Goal: Contribute content: Contribute content

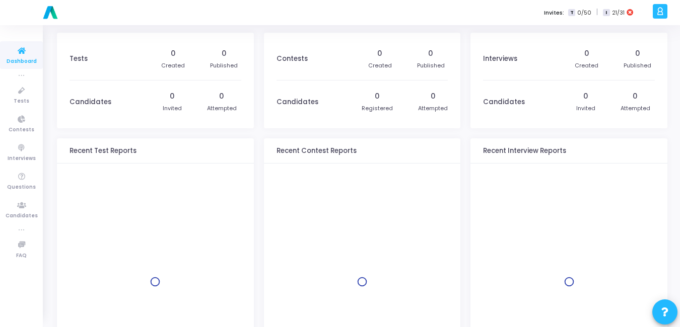
click at [247, 13] on div "Invites: T 0/50 | I 21/31" at bounding box center [375, 12] width 549 height 25
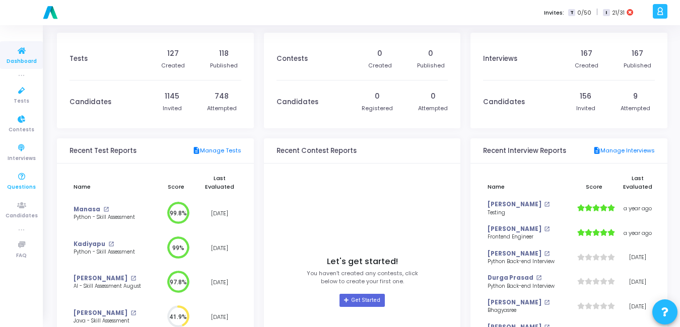
click at [28, 181] on icon at bounding box center [21, 177] width 21 height 13
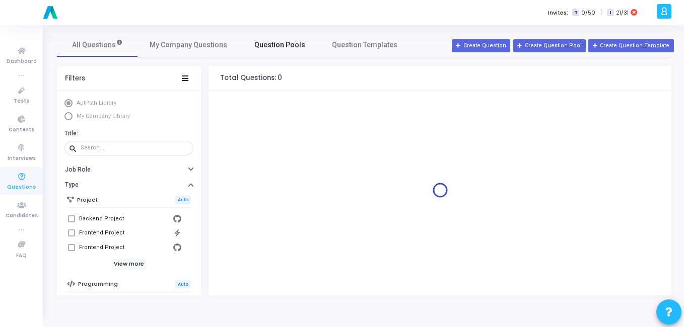
click at [289, 45] on span "Question Pools" at bounding box center [279, 45] width 51 height 11
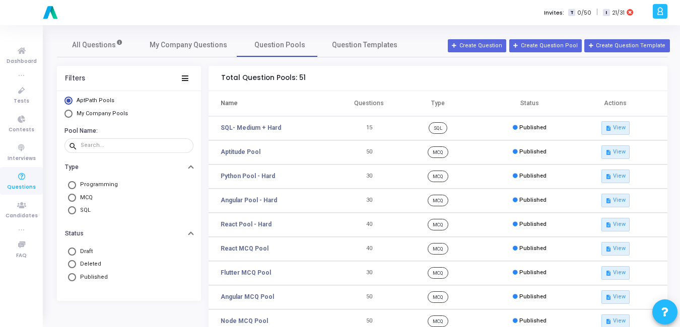
click at [67, 115] on span "Select Library" at bounding box center [68, 114] width 8 height 8
click at [67, 115] on input "My Company Pools" at bounding box center [68, 114] width 8 height 8
radio input "true"
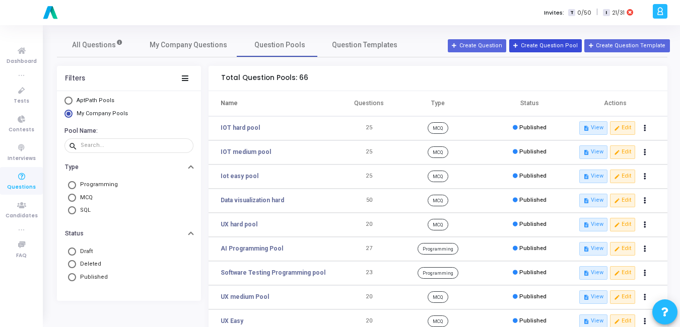
click at [557, 44] on button "Create Question Pool" at bounding box center [545, 45] width 73 height 13
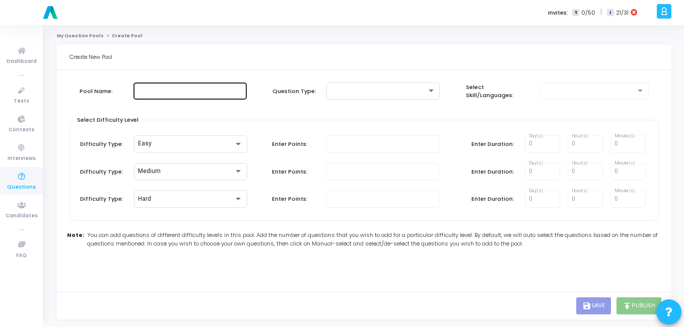
click at [172, 96] on div at bounding box center [190, 90] width 105 height 19
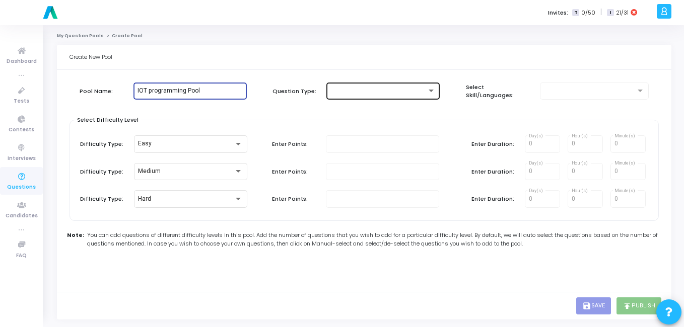
type input "IOT programming Pool"
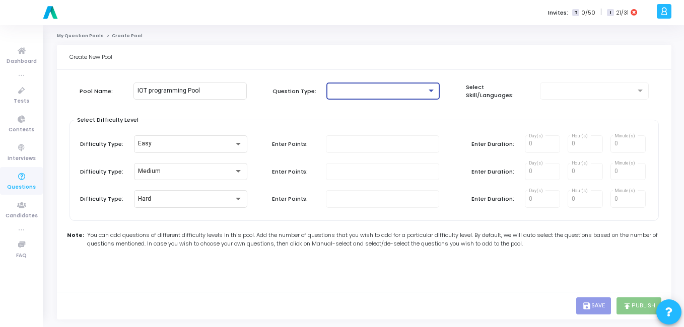
click at [376, 94] on div at bounding box center [378, 91] width 96 height 7
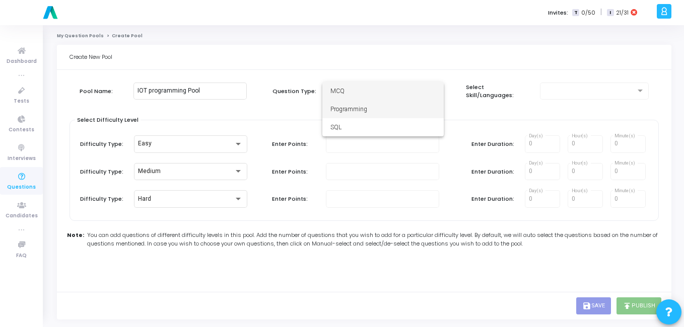
click at [369, 110] on span "Programming" at bounding box center [382, 109] width 105 height 18
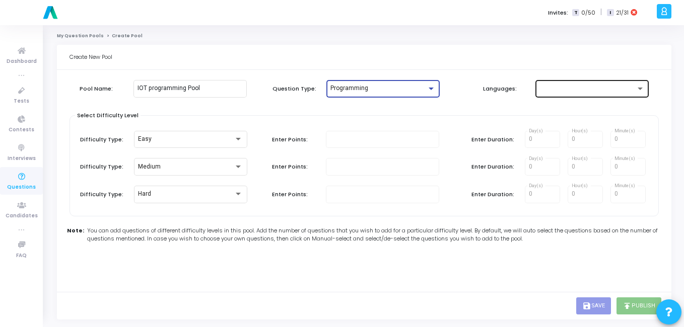
click at [571, 89] on div at bounding box center [588, 88] width 96 height 7
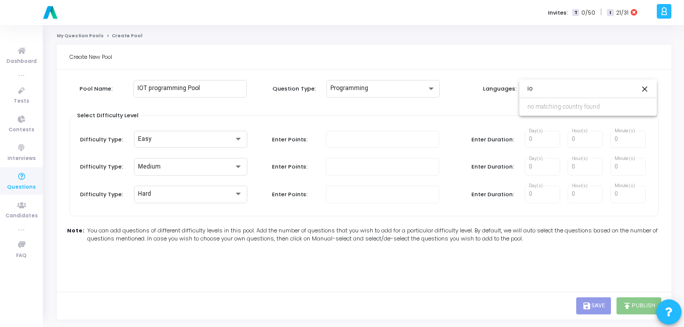
type input "i"
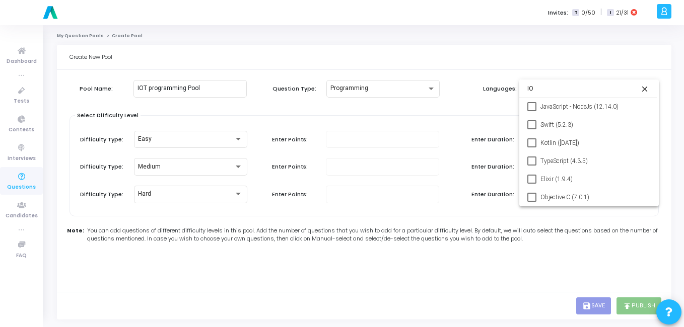
type input "I"
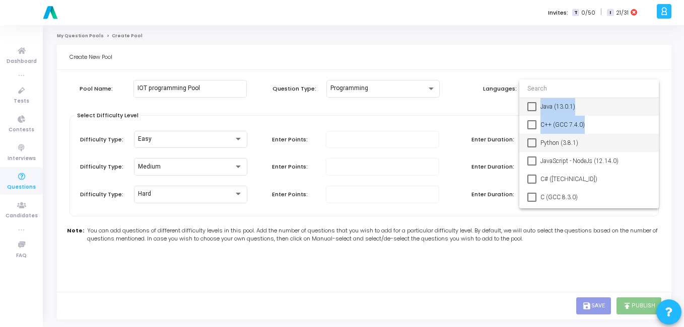
drag, startPoint x: 535, startPoint y: 142, endPoint x: 489, endPoint y: 349, distance: 212.6
click at [489, 327] on html "a am.smartx [PERSON_NAME] Subscribe to a plan of your choice Settings Account s…" at bounding box center [342, 163] width 684 height 327
click at [455, 123] on div at bounding box center [342, 163] width 684 height 327
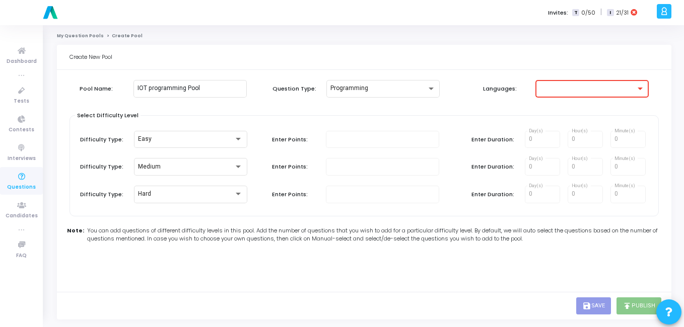
click at [580, 84] on div at bounding box center [592, 88] width 105 height 19
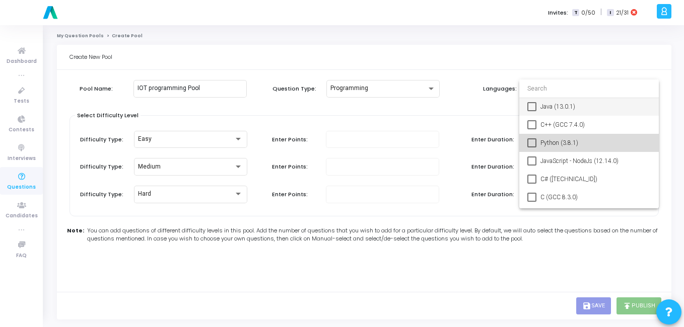
click at [534, 140] on mat-pseudo-checkbox at bounding box center [531, 143] width 9 height 9
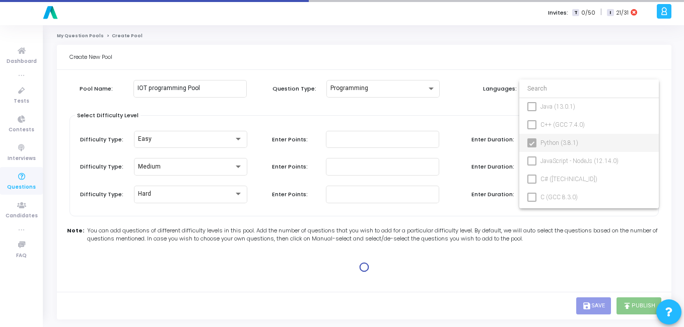
click at [424, 108] on div at bounding box center [342, 163] width 684 height 327
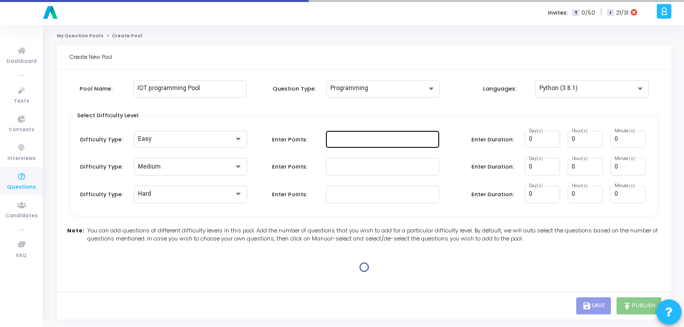
type input "100"
type input "15"
type input "100"
type input "30"
type input "100"
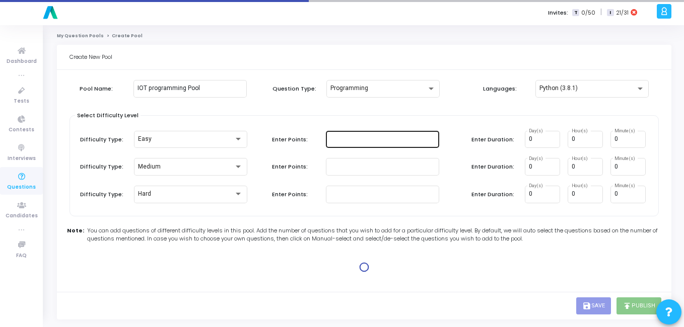
type input "45"
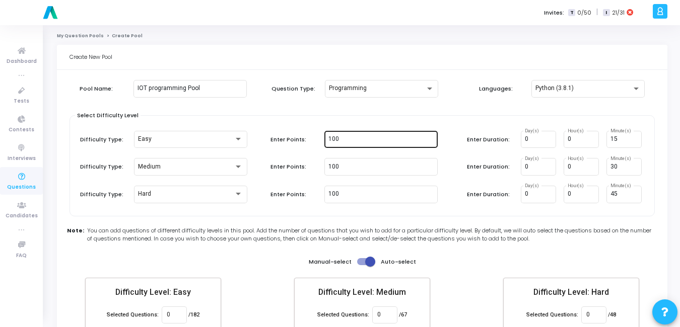
scroll to position [58, 0]
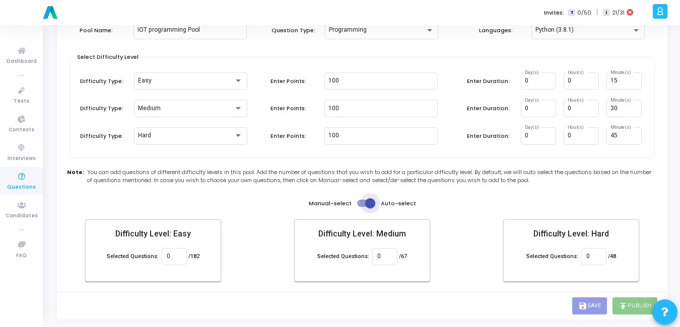
click at [369, 206] on span at bounding box center [370, 203] width 10 height 10
click at [362, 207] on input "checkbox" at bounding box center [362, 207] width 1 height 1
checkbox input "false"
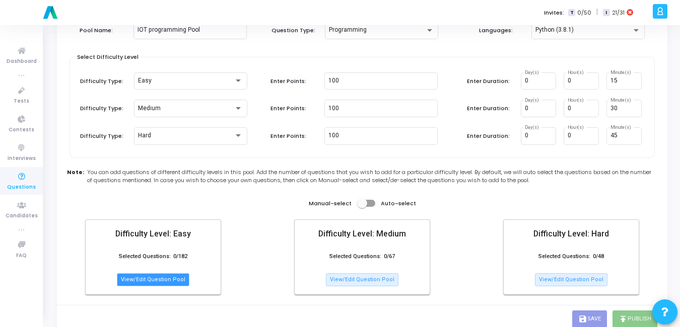
click at [161, 285] on button "View/Edit Question Pool" at bounding box center [153, 280] width 73 height 13
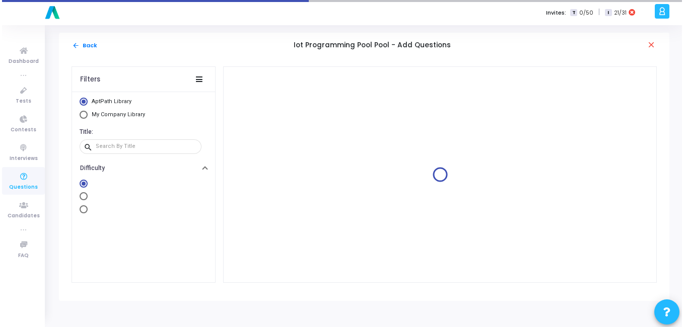
scroll to position [0, 0]
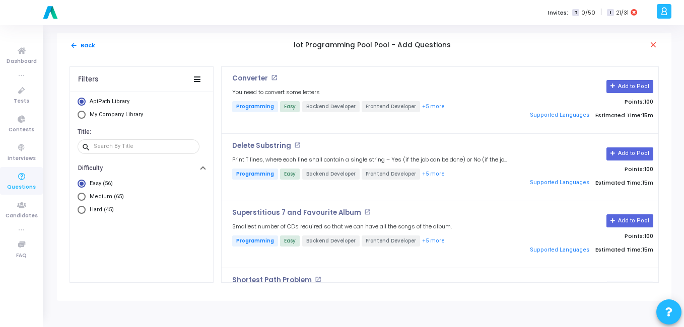
click at [79, 112] on span "Select Library" at bounding box center [82, 115] width 8 height 8
click at [79, 112] on input "My Company Library" at bounding box center [82, 115] width 8 height 8
radio input "true"
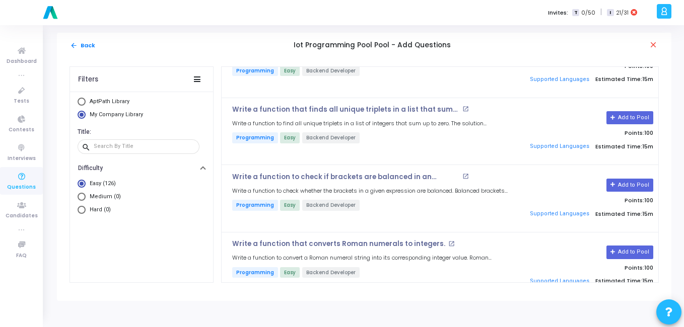
scroll to position [7779, 0]
click at [107, 148] on input "text" at bounding box center [145, 147] width 102 height 6
paste input "Q76. Write Python code to calculate the average from sensor list [23.5, 24.0, 2…"
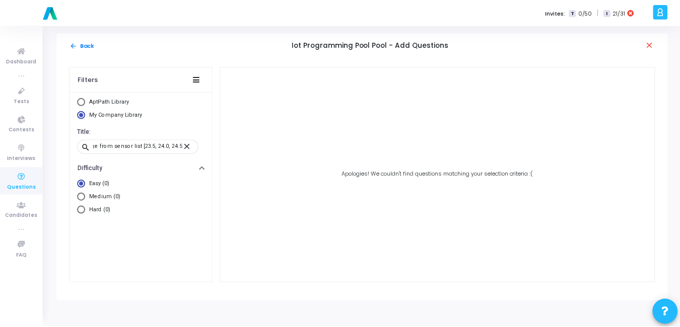
scroll to position [0, 0]
click at [106, 147] on input "Q76. Write Python code to calculate the average from sensor list [23.5, 24.0, 2…" at bounding box center [139, 147] width 90 height 6
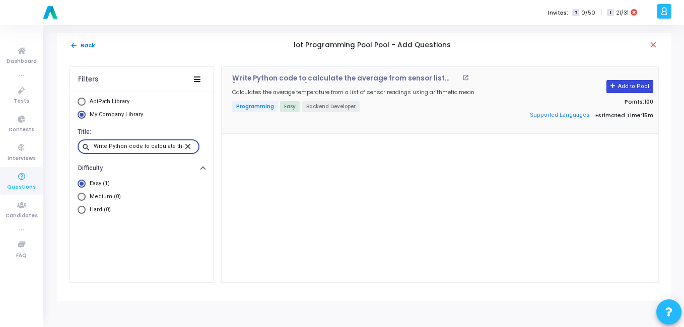
type input "Write Python code to calculate the average from sensor list [23.5, 24.0, 24.5, …"
click at [645, 84] on button "Add to Pool" at bounding box center [630, 86] width 47 height 13
click at [655, 44] on mat-icon "close" at bounding box center [654, 45] width 10 height 10
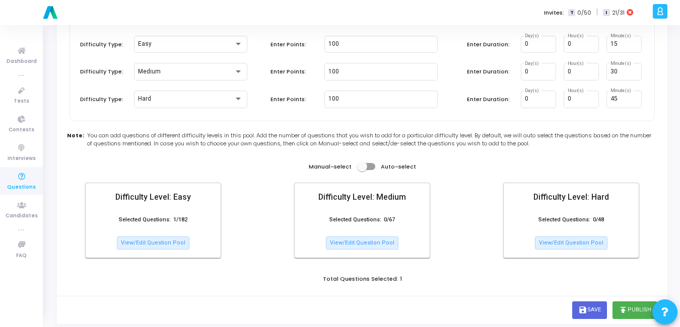
scroll to position [100, 0]
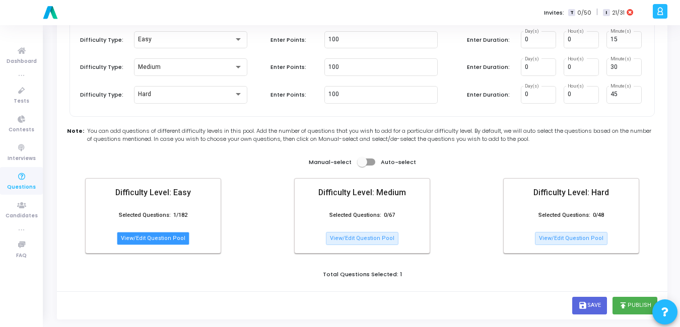
click at [155, 240] on button "View/Edit Question Pool" at bounding box center [153, 238] width 73 height 13
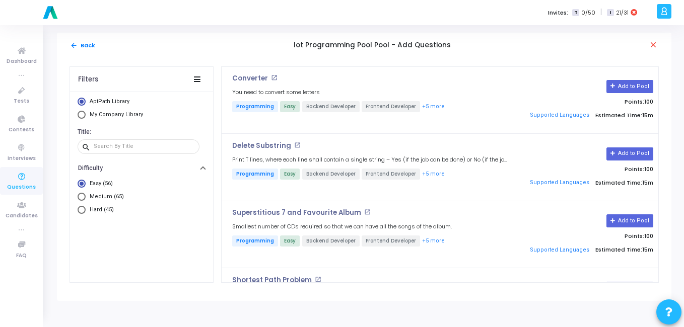
click at [80, 115] on span "Select Library" at bounding box center [82, 115] width 8 height 8
click at [80, 115] on input "My Company Library" at bounding box center [82, 115] width 8 height 8
radio input "true"
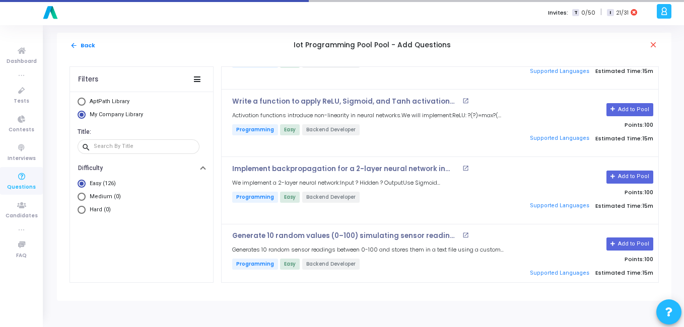
scroll to position [2334, 0]
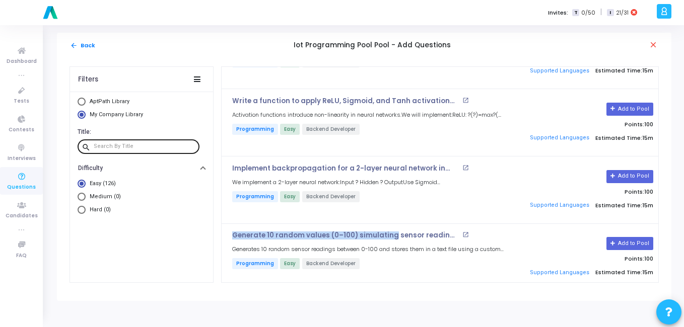
click at [111, 147] on input "text" at bounding box center [145, 147] width 102 height 6
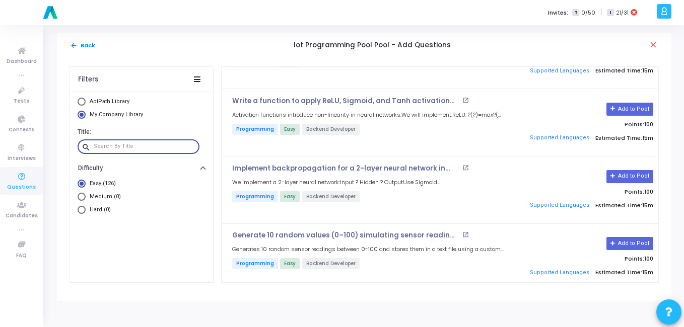
paste input "Q77. Generate 10 random values (0–100) simulating sensor readings and store in …"
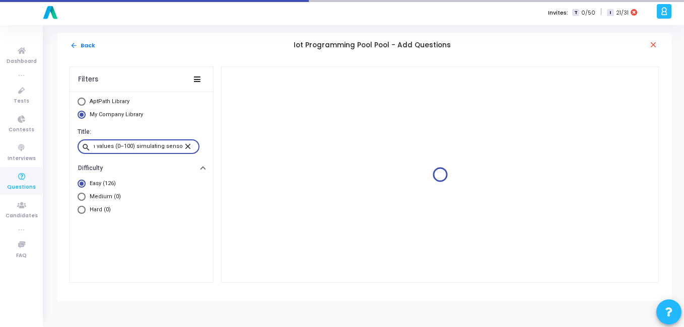
scroll to position [0, 0]
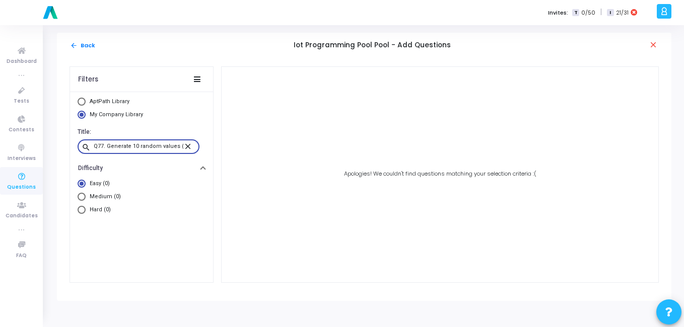
drag, startPoint x: 111, startPoint y: 147, endPoint x: 83, endPoint y: 150, distance: 28.9
click at [83, 150] on div "search Q77. Generate 10 random values (0–100) simulating sensor readings and st…" at bounding box center [139, 147] width 122 height 16
click at [102, 144] on input "Q77. Generate 10 random values (0–100) simulating sensor readings and store in …" at bounding box center [139, 147] width 90 height 6
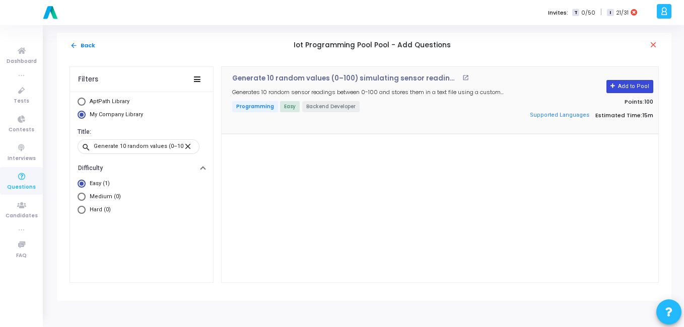
click at [628, 88] on button "Add to Pool" at bounding box center [630, 86] width 47 height 13
click at [154, 147] on input "Generate 10 random values (0–100) simulating sensor readings and store in a fil…" at bounding box center [139, 147] width 90 height 6
paste input "Publish "Hello IoT" to MQTT topic "test/topic" using Python"
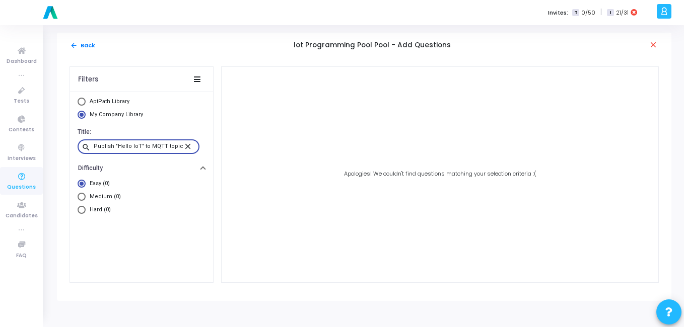
click at [155, 147] on input "Publish "Hello IoT" to MQTT topic "test/topic" using Python." at bounding box center [139, 147] width 90 height 6
paste input "Q79. Parse this JSON payload and print "humidity":"
click at [160, 142] on div "Parse this JSON payload" at bounding box center [139, 147] width 90 height 16
paste input "Q80. Toggle LED on GPIO pin 17 using Raspberry Pi Python code."
click at [160, 142] on div "Q80. Toggle LED on GPIO pin 17 using Raspberry Pi Python code." at bounding box center [139, 147] width 90 height 16
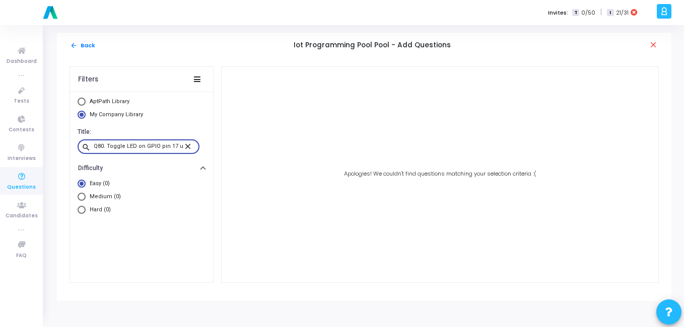
scroll to position [0, 70]
click at [128, 146] on input "Q80. Toggle LED on GPIO pin 17 using Raspberry Pi Python code." at bounding box center [139, 147] width 90 height 6
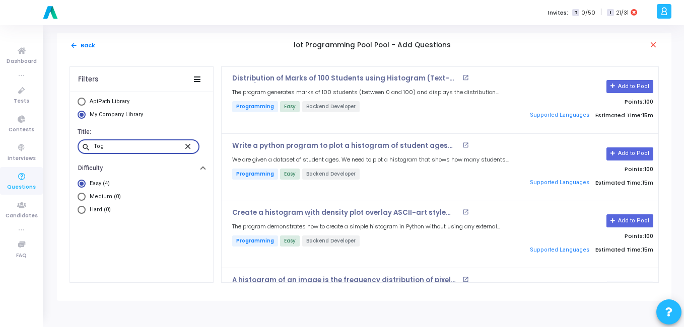
click at [143, 148] on input "Tog" at bounding box center [139, 147] width 90 height 6
paste input "Q81. Simulate motion detection: print "Motion detected!" if random() > 0.7."
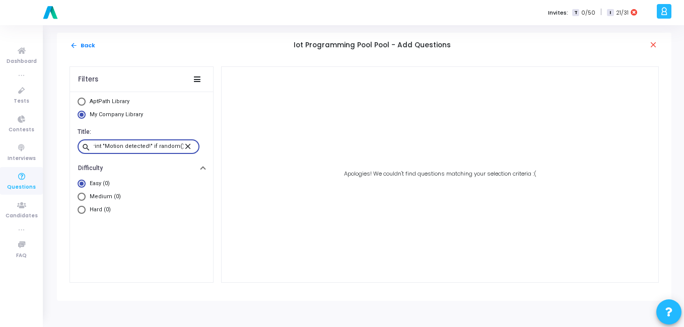
click at [101, 145] on input "Q81. Simulate motion detection: print "Motion detected!" if random() > 0.7." at bounding box center [139, 147] width 90 height 6
type input "Simulate motion detection: print "Motion detected!" if random() > 0.7."
click at [74, 45] on mat-icon "arrow_back" at bounding box center [74, 46] width 8 height 8
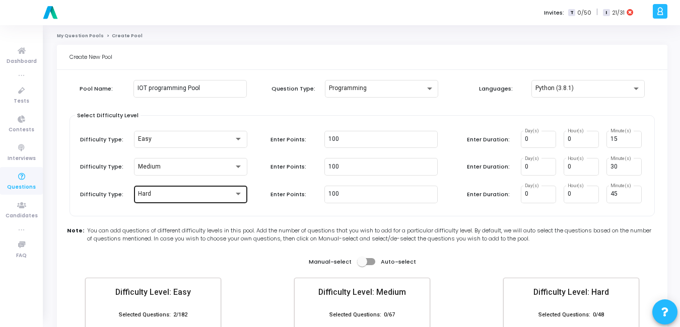
scroll to position [100, 0]
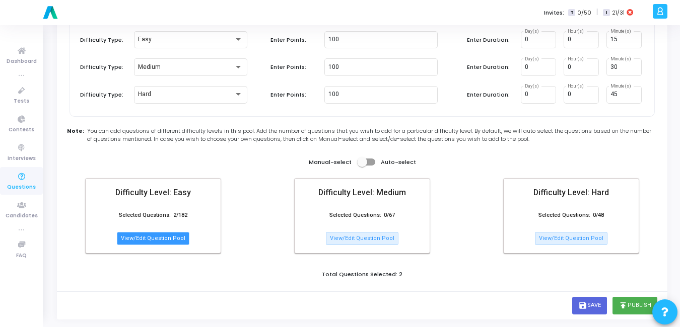
click at [175, 235] on button "View/Edit Question Pool" at bounding box center [153, 238] width 73 height 13
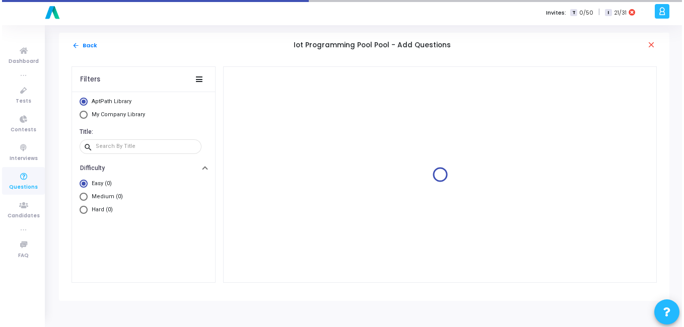
scroll to position [0, 0]
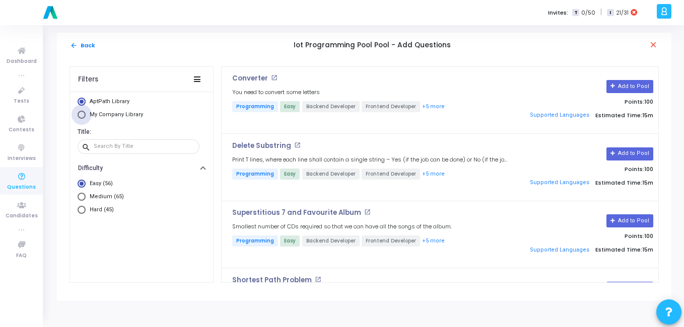
click at [79, 116] on span "Select Library" at bounding box center [82, 115] width 8 height 8
click at [79, 116] on input "My Company Library" at bounding box center [82, 115] width 8 height 8
radio input "true"
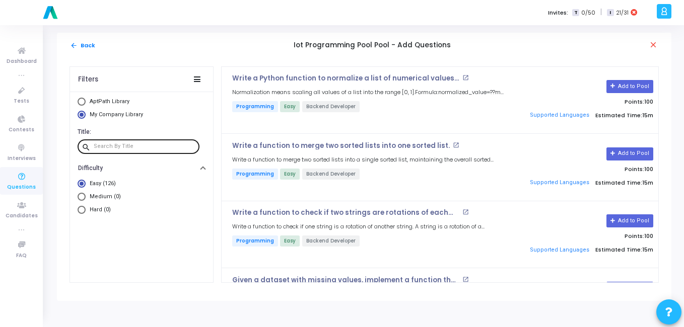
click at [116, 148] on input "text" at bounding box center [145, 147] width 102 height 6
paste input "Q77. Generate 10 random values (0–100) simulating sensor readings and store in …"
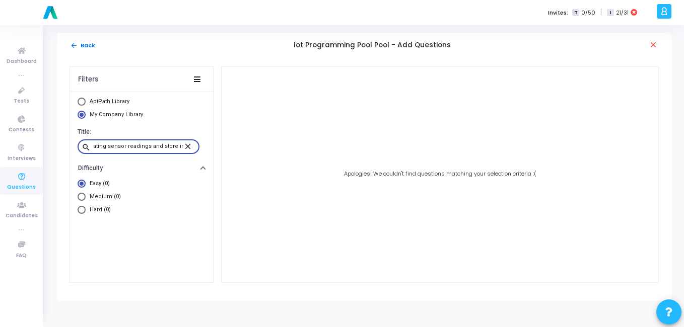
click at [98, 145] on input "Q77. Generate 10 random values (0–100) simulating sensor readings and store in …" at bounding box center [139, 147] width 90 height 6
drag, startPoint x: 105, startPoint y: 145, endPoint x: 75, endPoint y: 146, distance: 30.7
click at [75, 146] on div "Title: search Q77. Generate 10 random values (0–100) simulating sensor readings…" at bounding box center [141, 141] width 143 height 38
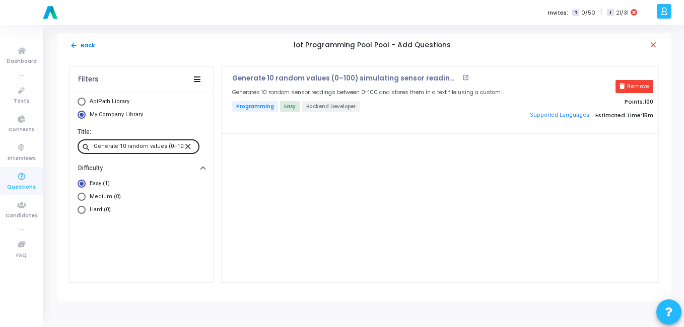
click at [140, 143] on div "Generate 10 random values (0–100) simulating sensor readings and store in a fil…" at bounding box center [139, 147] width 90 height 16
click at [376, 175] on div "Generate 10 random values (0–100) simulating sensor readings and store in a fil…" at bounding box center [440, 175] width 437 height 216
click at [126, 142] on div "Generate 10 random values (0–100) simulating sensor readings and store in a fil…" at bounding box center [139, 147] width 90 height 16
paste input "Publish "Hello IoT" to MQTT topic "test/topic" using Python"
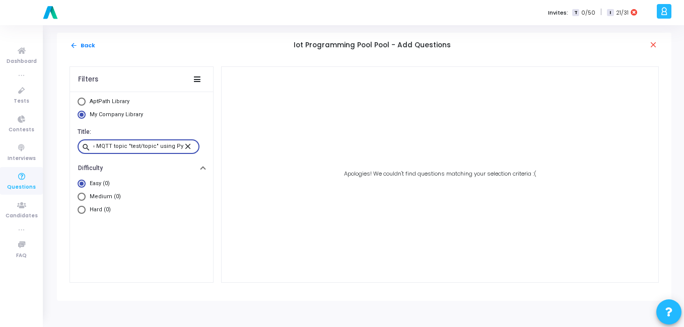
scroll to position [0, 38]
click at [101, 145] on input "Publish "Hello IoT" to MQTT topic "test/topic" using Python." at bounding box center [139, 147] width 90 height 6
paste input "Q79. Parse this JSON payload and print "humidity":"
click at [107, 148] on input "Q79. Parse this JSON payload and print "humidity" at bounding box center [139, 147] width 90 height 6
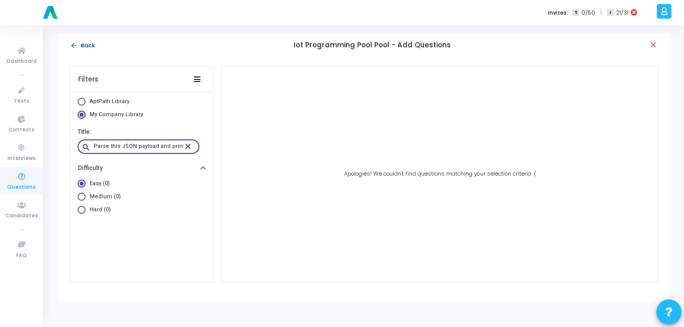
type input "Parse this JSON payload and print "humidity"
click at [75, 46] on mat-icon "arrow_back" at bounding box center [74, 46] width 8 height 8
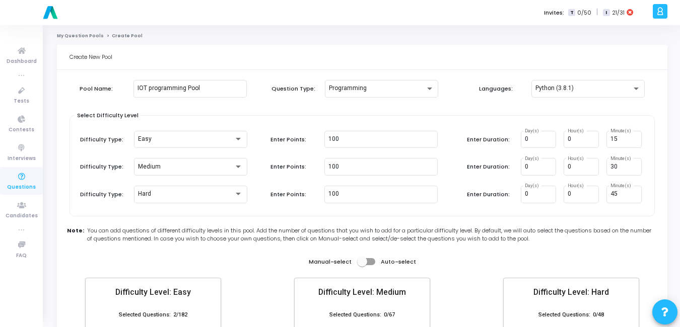
scroll to position [100, 0]
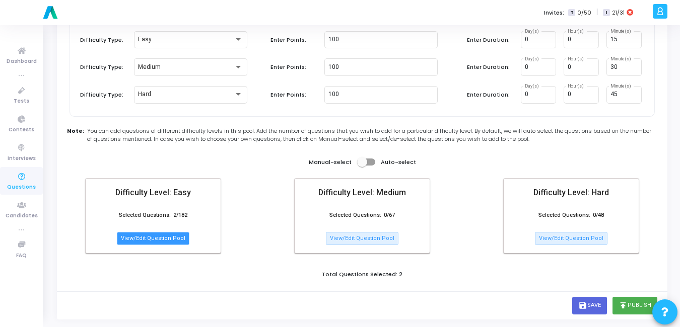
click at [156, 240] on button "View/Edit Question Pool" at bounding box center [153, 238] width 73 height 13
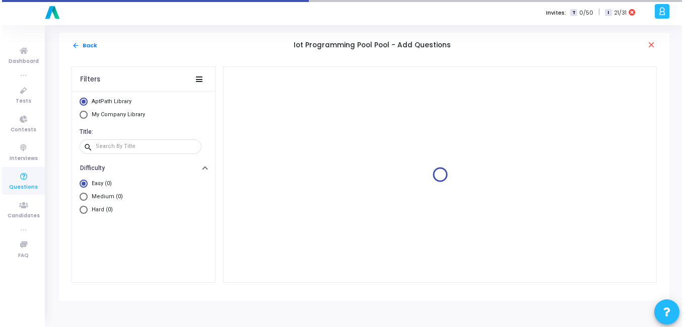
scroll to position [0, 0]
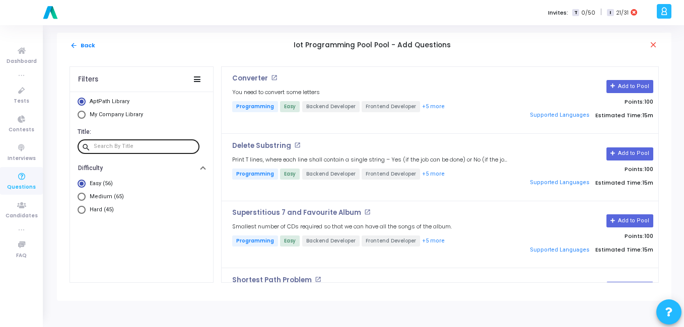
click at [123, 145] on input "text" at bounding box center [145, 147] width 102 height 6
paste input "Publish "Hello IoT" to MQTT topic "test/topic" using Python."
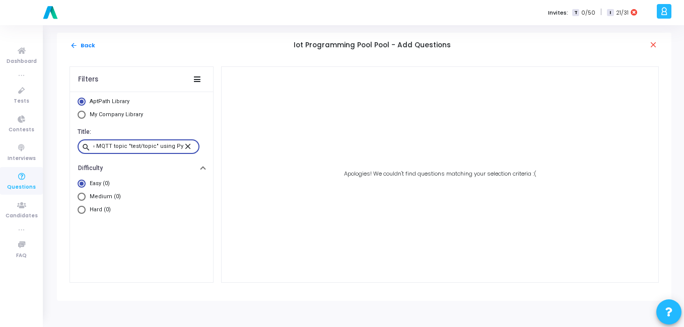
type input "Publish "Hello IoT" to MQTT topic "test/topic" using Python."
click at [193, 146] on mat-icon "close" at bounding box center [189, 146] width 12 height 9
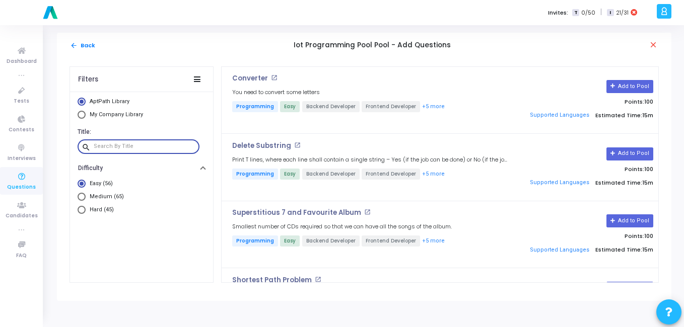
click at [149, 149] on input "text" at bounding box center [145, 147] width 102 height 6
paste input "Q79. Parse this JSON payload and print "humidity":"
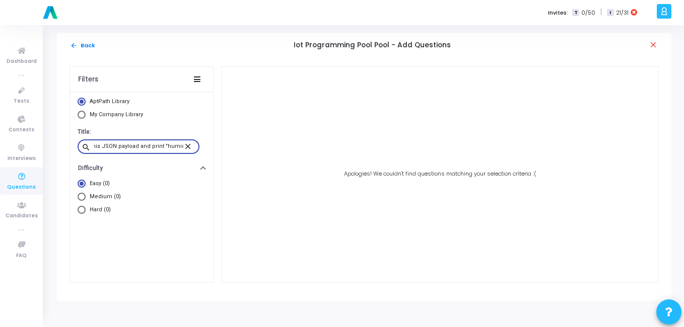
scroll to position [0, 32]
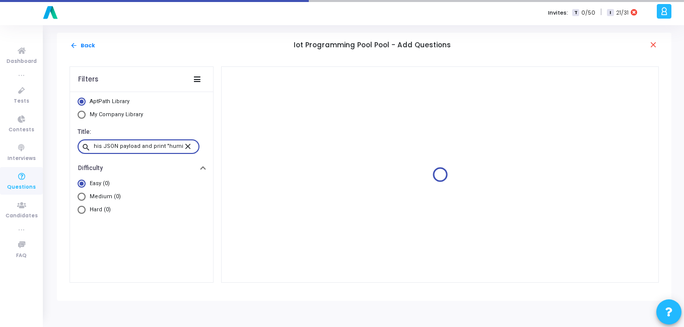
click at [99, 145] on input "Q79. Parse this JSON payload and print "humidity" at bounding box center [139, 147] width 90 height 6
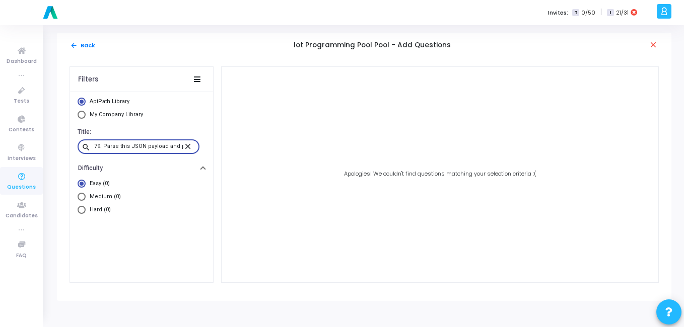
scroll to position [0, 0]
click at [124, 146] on input "Parse this JSON payload and print "humidity" at bounding box center [139, 147] width 90 height 6
type input "Parse this JSON payload and print "humidity"
click at [189, 148] on mat-icon "close" at bounding box center [189, 146] width 12 height 9
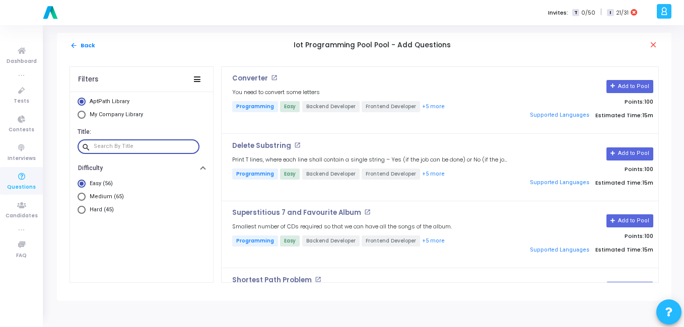
click at [138, 146] on input "text" at bounding box center [145, 147] width 102 height 6
paste input "Parse this JSON payload and print "humidity"
type input "Parse this JSON payload and print "humidity"
click at [155, 145] on input "Parse this JSON payload and print "humidity" at bounding box center [139, 147] width 90 height 6
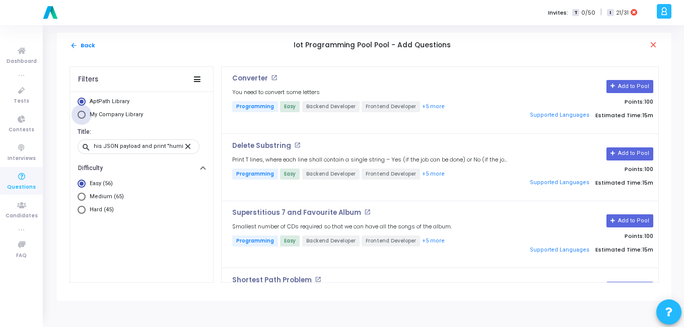
click at [84, 115] on span "Select Library" at bounding box center [82, 115] width 8 height 8
click at [84, 115] on input "My Company Library" at bounding box center [82, 115] width 8 height 8
radio input "true"
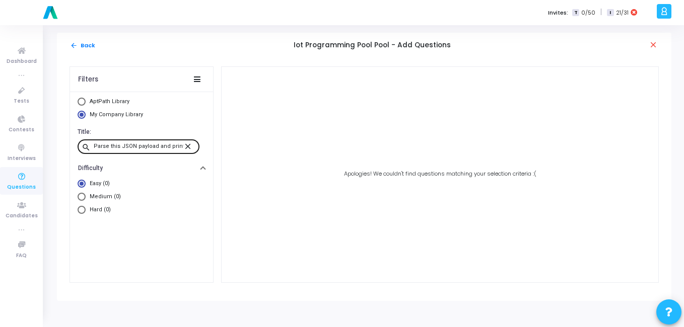
click at [189, 147] on mat-icon "close" at bounding box center [189, 146] width 12 height 9
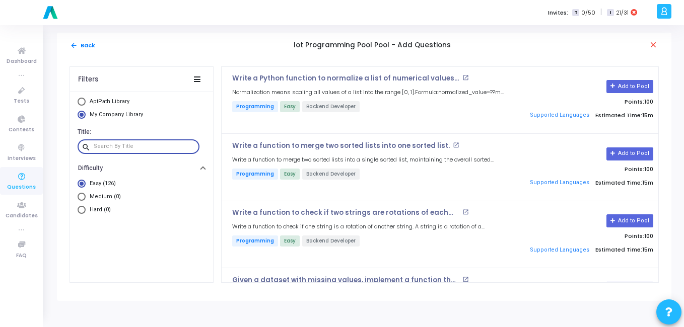
click at [146, 148] on input "text" at bounding box center [145, 147] width 102 height 6
paste input "Parse this JSON payload and print "humidity"
click at [146, 148] on input "Parse this JSON payload and print "humidity" at bounding box center [139, 147] width 90 height 6
type input "Parse this JSON payload and print "humidity"
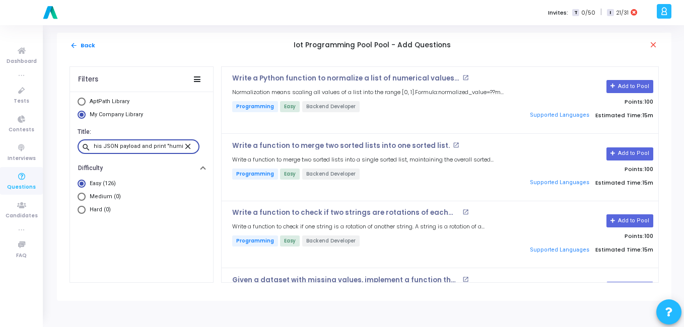
click at [150, 148] on input "Parse this JSON payload and print "humidity" at bounding box center [139, 147] width 90 height 6
click at [187, 150] on mat-icon "close" at bounding box center [189, 146] width 12 height 9
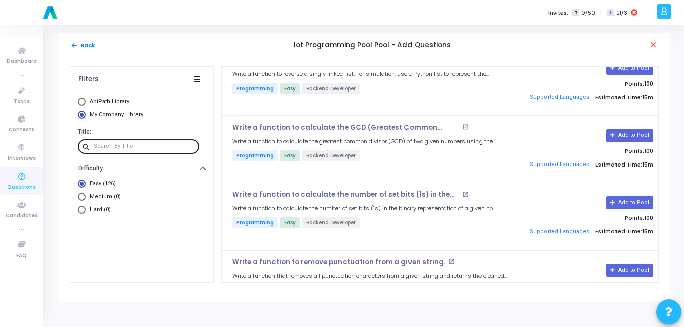
scroll to position [8268, 0]
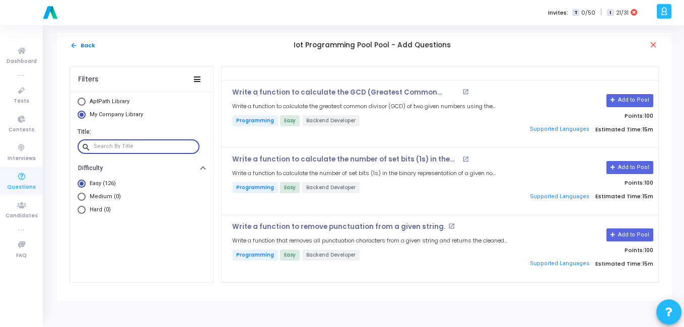
click at [103, 148] on input "text" at bounding box center [145, 147] width 102 height 6
paste input "Q81. Simulate motion detection: print "Motion detected!" if random() > 0.7."
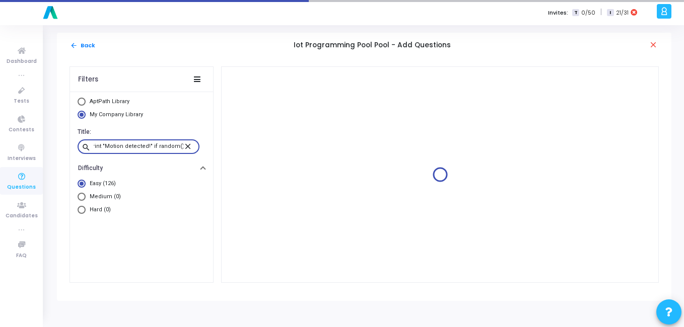
scroll to position [0, 0]
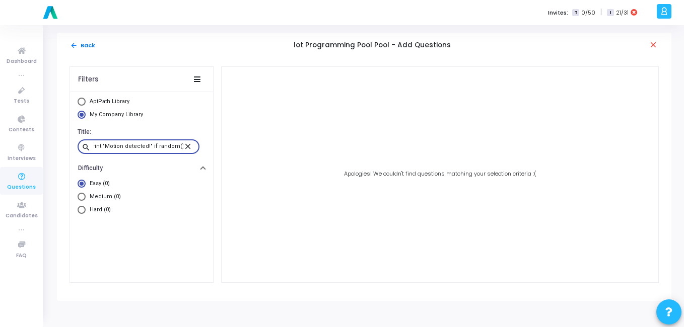
click at [105, 144] on input "Q81. Simulate motion detection: print "Motion detected!" if random() > 0.7." at bounding box center [139, 147] width 90 height 6
click at [153, 147] on input "Simulate motion detection: print "Motion detected!" if random() > 0.7." at bounding box center [139, 147] width 90 height 6
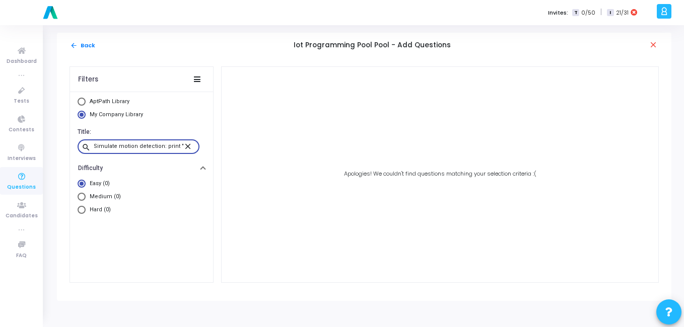
type input "Simulate motion detection: print "Motion detected!" if random() > 0.7."
click at [186, 144] on mat-icon "close" at bounding box center [189, 146] width 12 height 9
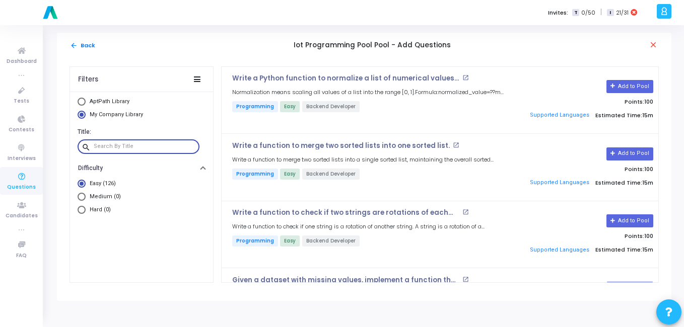
click at [132, 150] on input "text" at bounding box center [145, 147] width 102 height 6
paste input "Simulate motion detection: print "Motion detected!" if random() > 0.7."
type input "Simulate motion detection: print "Motion detected!" if random() > 0.7."
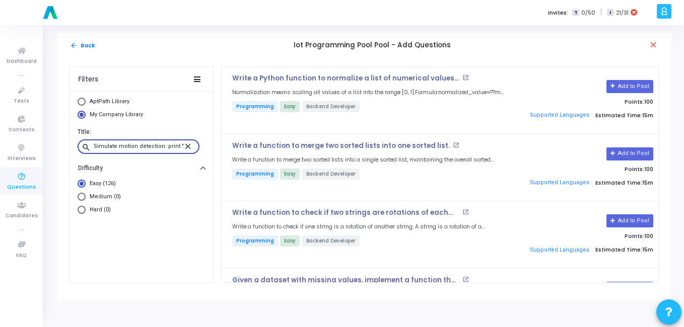
click at [191, 150] on mat-icon "close" at bounding box center [189, 146] width 12 height 9
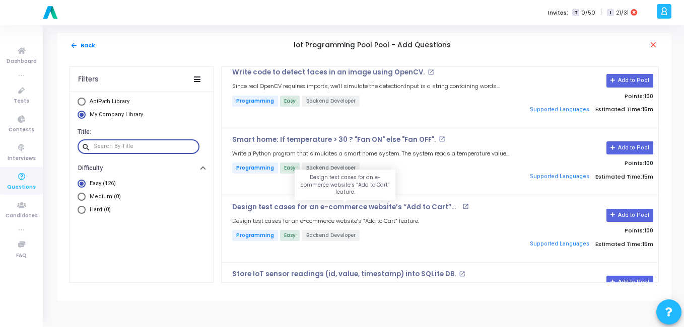
scroll to position [3036, 0]
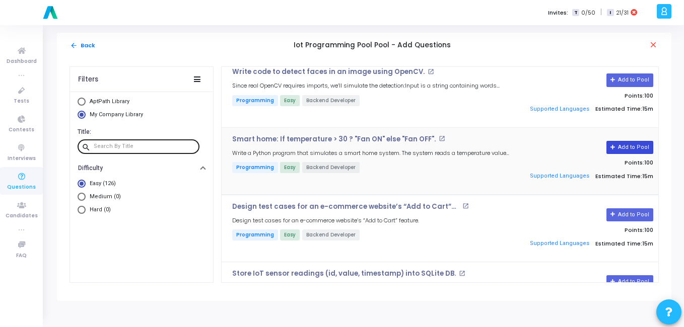
click at [634, 146] on button "Add to Pool" at bounding box center [630, 147] width 47 height 13
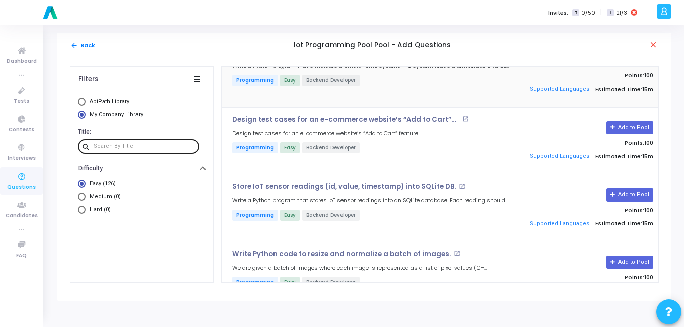
scroll to position [3126, 0]
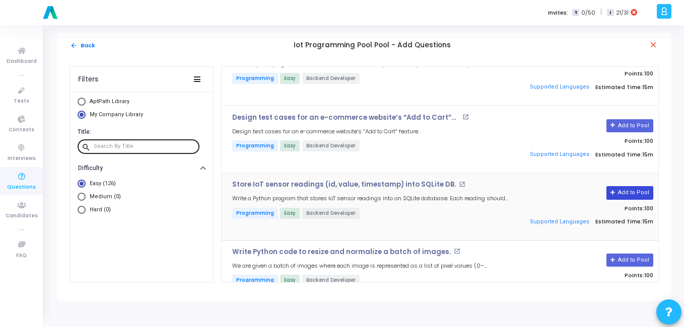
click at [643, 196] on button "Add to Pool" at bounding box center [630, 192] width 47 height 13
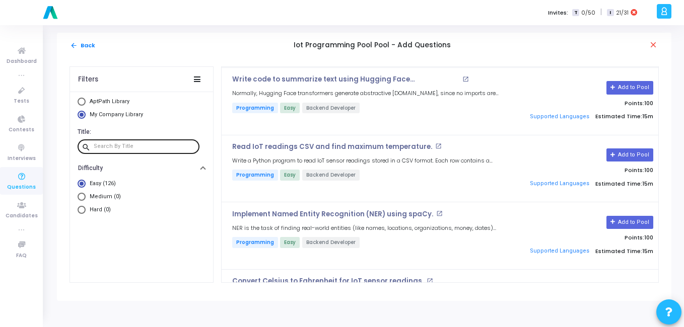
scroll to position [3468, 0]
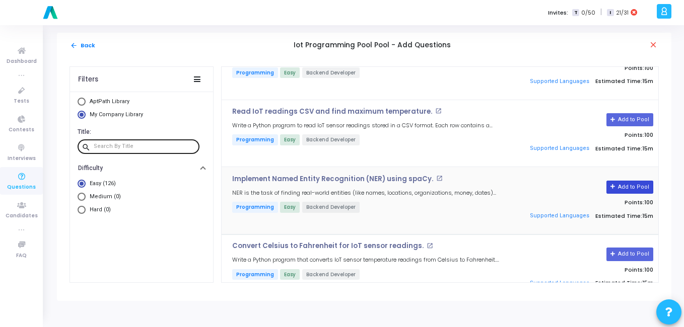
click at [638, 191] on button "Add to Pool" at bounding box center [630, 187] width 47 height 13
click at [630, 183] on button "Remove" at bounding box center [635, 187] width 38 height 13
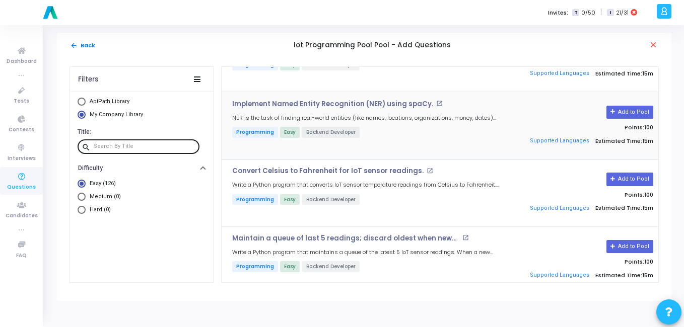
scroll to position [3544, 0]
click at [147, 146] on input "text" at bounding box center [145, 147] width 102 height 6
paste input "Q89. [PERSON_NAME] to Fahrenheit for IoT sensor readings."
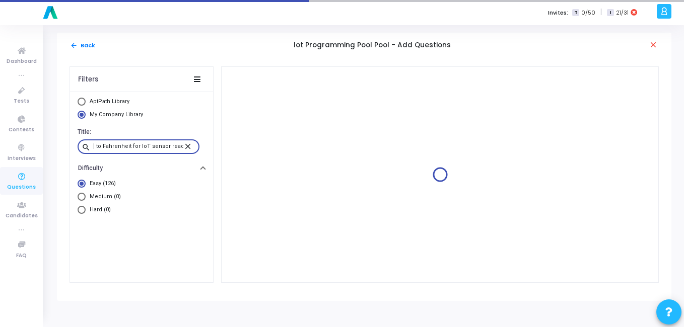
scroll to position [0, 0]
click at [96, 145] on input "Q89. [PERSON_NAME] to Fahrenheit for IoT sensor readings." at bounding box center [139, 147] width 90 height 6
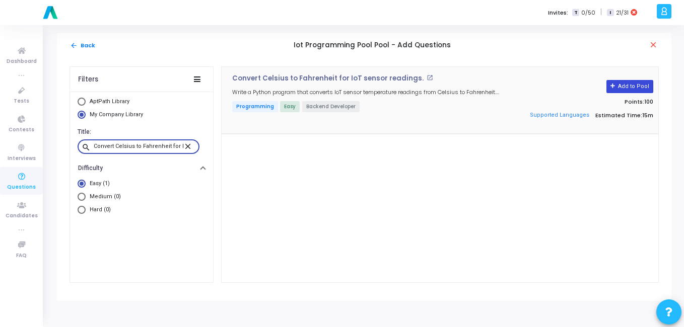
type input "Convert Celsius to Fahrenheit for IoT sensor readings."
click at [623, 87] on button "Add to Pool" at bounding box center [630, 86] width 47 height 13
click at [190, 147] on mat-icon "close" at bounding box center [189, 146] width 12 height 9
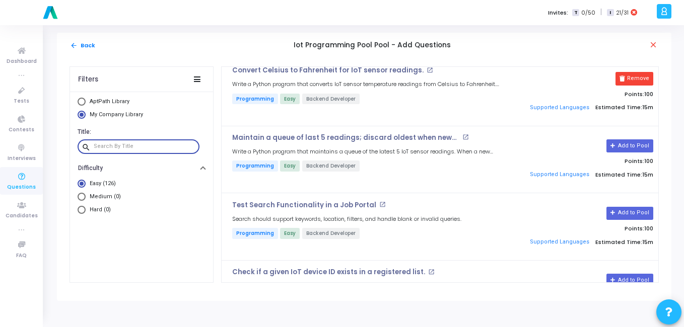
scroll to position [3645, 0]
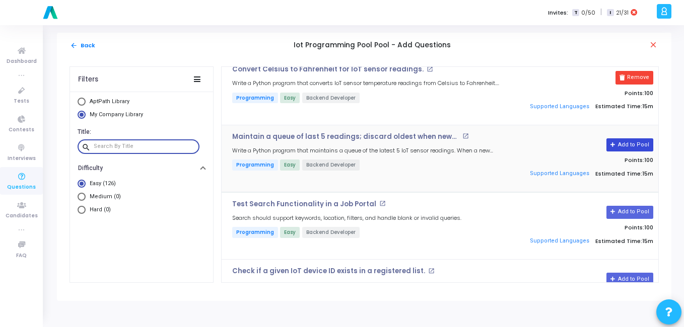
click at [624, 148] on button "Add to Pool" at bounding box center [630, 145] width 47 height 13
click at [149, 152] on div at bounding box center [145, 147] width 102 height 16
paste input "Q83. Remove duplicates from IoT readings in a file."
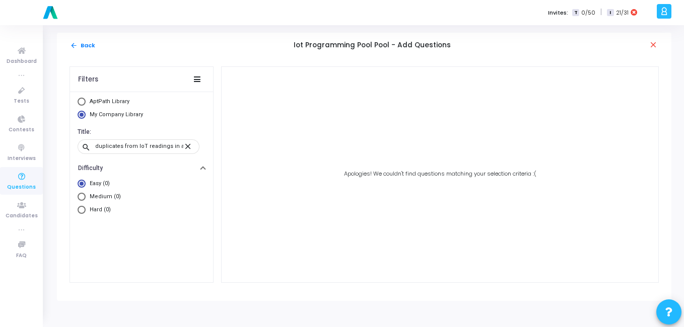
scroll to position [0, 0]
click at [131, 147] on input "Q83. Remove duplicates from IoT readings in a file." at bounding box center [139, 147] width 90 height 6
paste input "Store IoT sensor readings (id, value, timestamp) into SQLite DB"
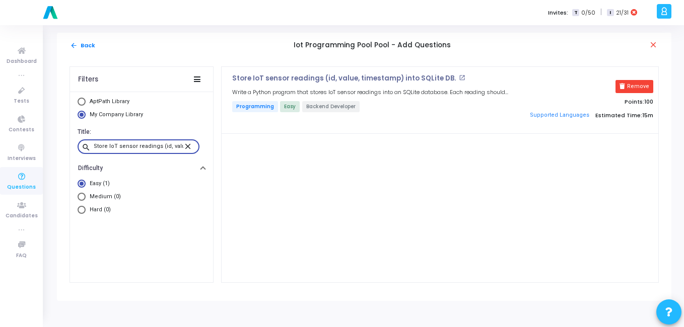
click at [158, 145] on input "Store IoT sensor readings (id, value, timestamp) into SQLite DB." at bounding box center [139, 147] width 90 height 6
paste input "Compress IoT data using zlib before sending"
click at [158, 145] on input "Compress IoT data using zlib before sending." at bounding box center [139, 147] width 90 height 6
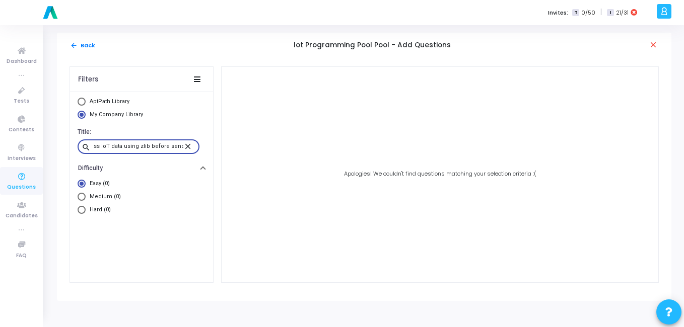
scroll to position [0, 0]
click at [174, 145] on input "Compress IoT data using zlib before sending." at bounding box center [139, 147] width 90 height 6
paste input "Simulate multiple sensors publishing using multithrea"
type input "Simulate multiple sensors publishing using multithreading."
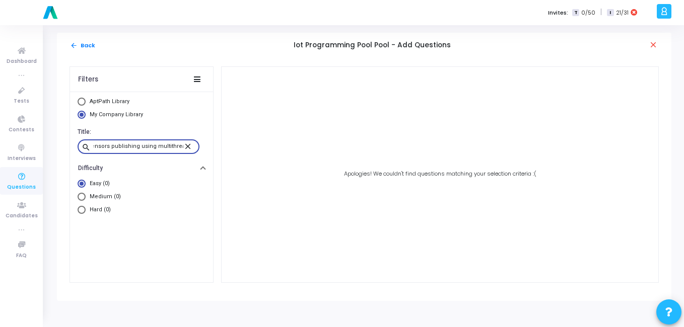
click at [92, 105] on span "AptPath Library" at bounding box center [108, 102] width 45 height 9
click at [86, 105] on input "AptPath Library" at bounding box center [82, 102] width 8 height 8
radio input "true"
click at [87, 113] on span "My Company Library" at bounding box center [115, 115] width 59 height 9
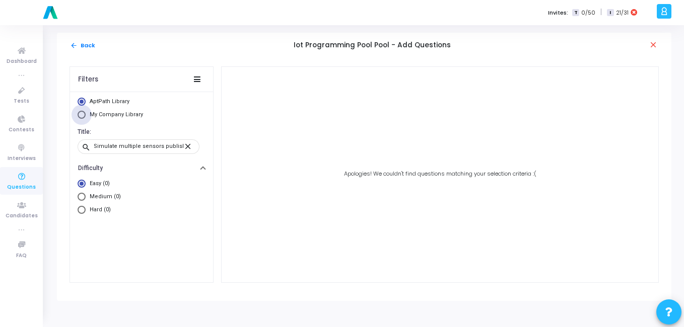
click at [86, 113] on input "My Company Library" at bounding box center [82, 115] width 8 height 8
radio input "true"
click at [192, 144] on mat-icon "close" at bounding box center [189, 146] width 12 height 9
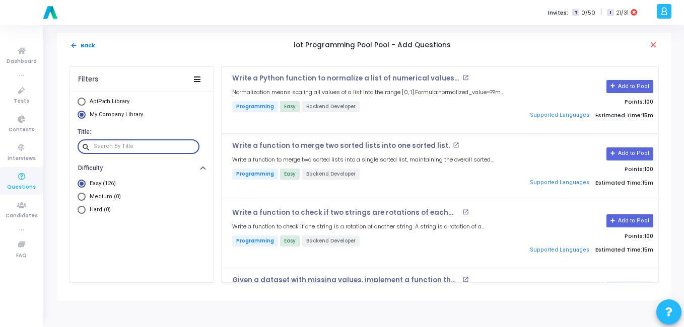
click at [109, 147] on input "text" at bounding box center [145, 147] width 102 height 6
paste input "Store IoT sensor readings (id, value, timestamp) into SQLite DB."
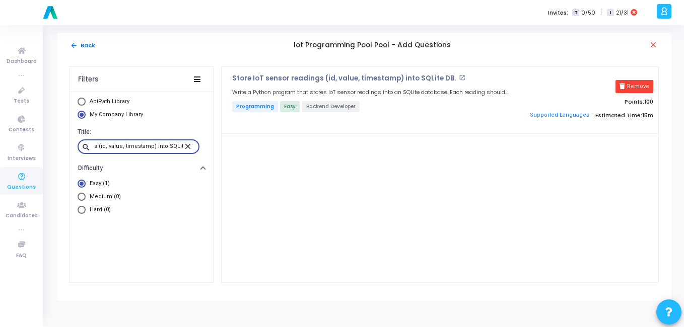
type input "Store IoT sensor readings (id, value, timestamp) into SQLite DB."
click at [192, 148] on mat-icon "close" at bounding box center [189, 146] width 12 height 9
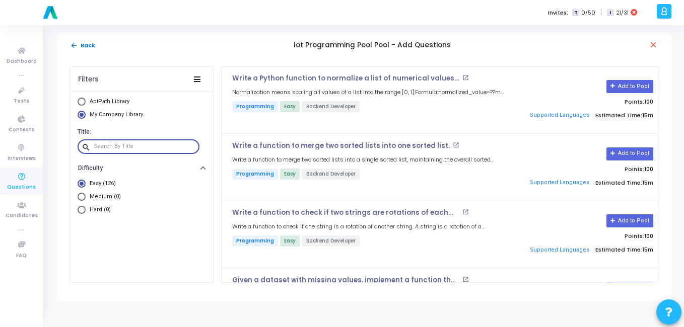
click at [131, 150] on div at bounding box center [145, 147] width 102 height 16
paste input "Compress IoT data using zlib before sending."
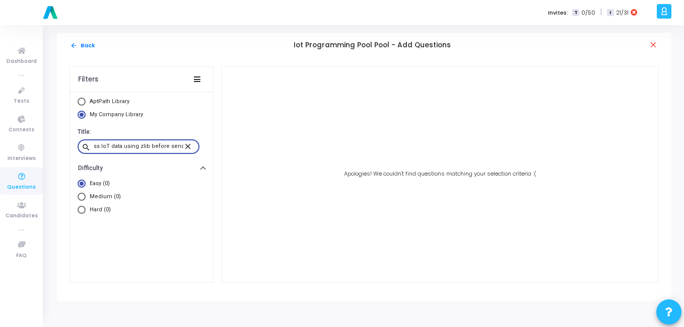
type input "Compress IoT data using zlib before sending."
click at [190, 145] on mat-icon "close" at bounding box center [189, 146] width 12 height 9
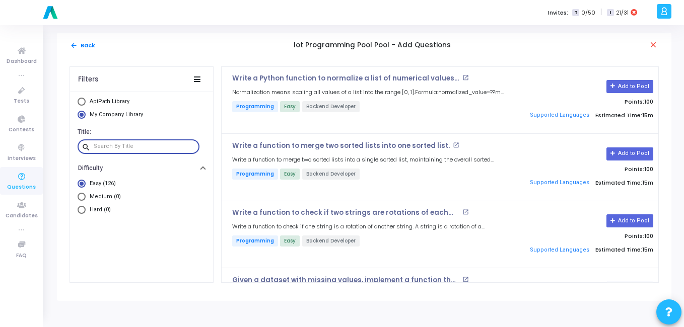
click at [160, 149] on input "text" at bounding box center [145, 147] width 102 height 6
paste input "Compress IoT data using zlib before sending."
click at [173, 148] on input "Compress IoT data using zlib before sending." at bounding box center [139, 147] width 90 height 6
type input "Compress IoT data using zlib before sending."
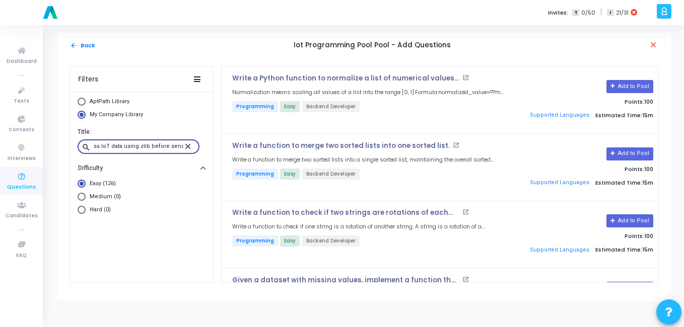
scroll to position [0, 0]
click at [187, 147] on mat-icon "close" at bounding box center [189, 146] width 12 height 9
click at [135, 148] on input "text" at bounding box center [145, 147] width 102 height 6
click at [412, 17] on div "Invites: T 0/50 | I 21/31" at bounding box center [377, 12] width 553 height 25
click at [154, 143] on div at bounding box center [145, 147] width 102 height 16
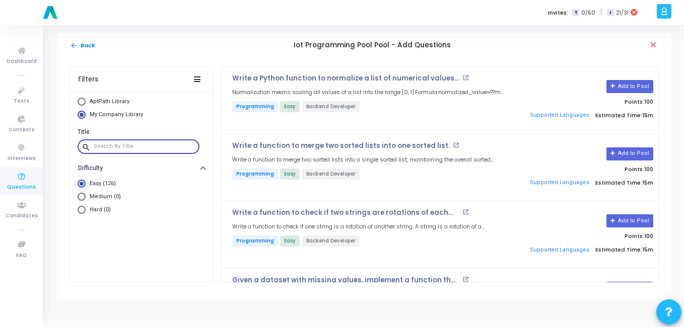
paste input "Compress IoT data using zlib before sending."
type input "Compress IoT data using zlib before sending."
click at [190, 149] on mat-icon "close" at bounding box center [189, 146] width 12 height 9
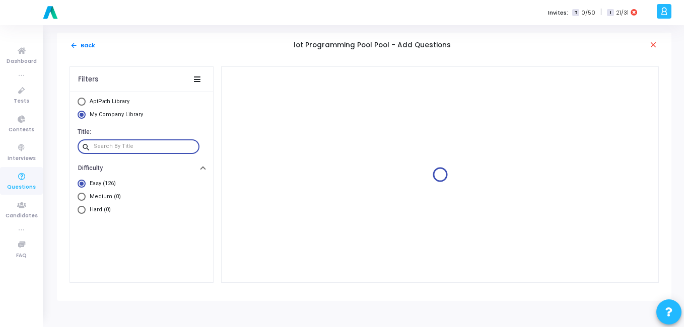
click at [161, 147] on input "text" at bounding box center [145, 147] width 102 height 6
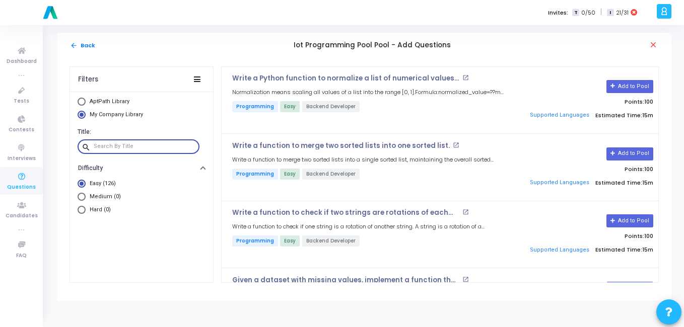
paste input "Simulate multiple sensors publishing using multithreading."
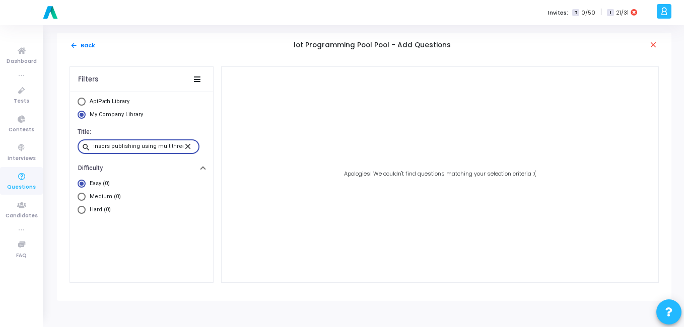
type input "Simulate multiple sensors publishing using multithreading."
click at [192, 149] on mat-icon "close" at bounding box center [189, 146] width 12 height 9
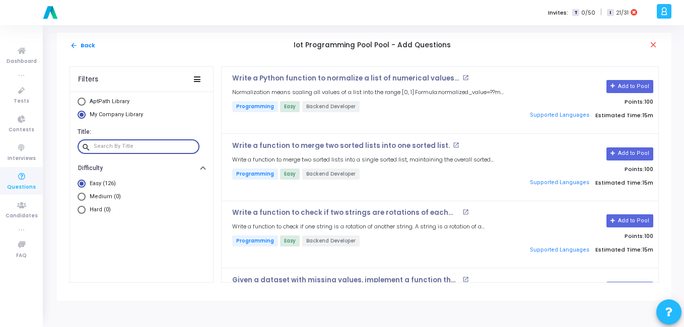
click at [160, 149] on input "text" at bounding box center [145, 147] width 102 height 6
paste input "Simulate multiple sensors publishing using multithreading."
type input "Simulate multiple sensors publishing using multithreading."
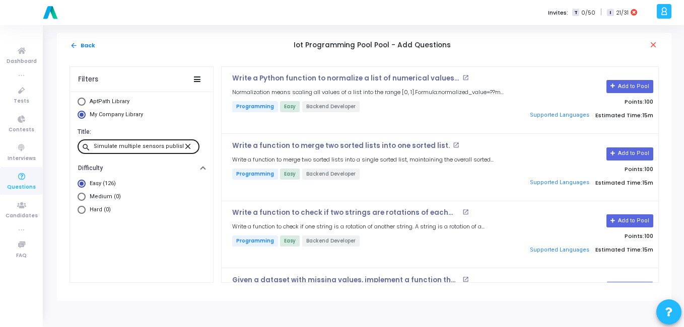
click at [190, 146] on mat-icon "close" at bounding box center [189, 146] width 12 height 9
click at [143, 143] on div at bounding box center [145, 147] width 102 height 16
paste input "Read IoT readings CSV and find maximum temperature."
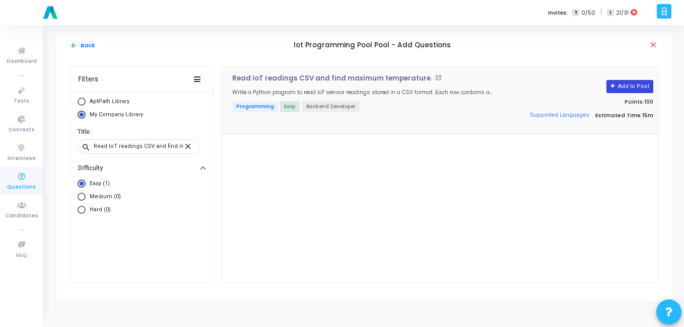
click at [625, 85] on button "Add to Pool" at bounding box center [630, 86] width 47 height 13
click at [148, 141] on div "Read IoT readings CSV and find maximum temperature." at bounding box center [139, 147] width 90 height 16
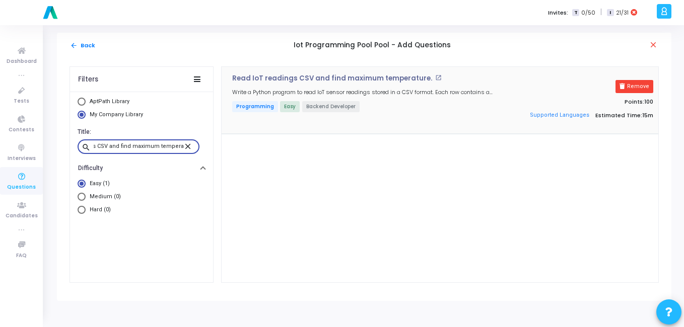
click at [147, 147] on input "Read IoT readings CSV and find maximum temperature." at bounding box center [139, 147] width 90 height 6
paste input "Convert Celsius to Fahrenheit for IoT sensor readings"
click at [171, 146] on input "Convert Celsius to Fahrenheit for IoT sensor readings" at bounding box center [139, 147] width 90 height 6
paste input "Maintain a queue of last 5 readings; discard oldest when new arrives."
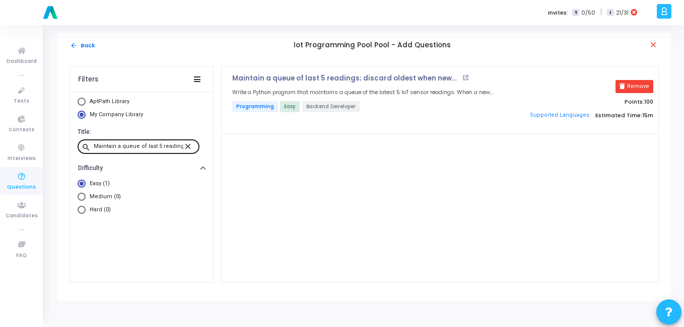
click at [153, 141] on div "Maintain a queue of last 5 readings; discard oldest when new arrives." at bounding box center [139, 147] width 90 height 16
paste input "Encrypt IoT sensor data with hashlib.sha256()"
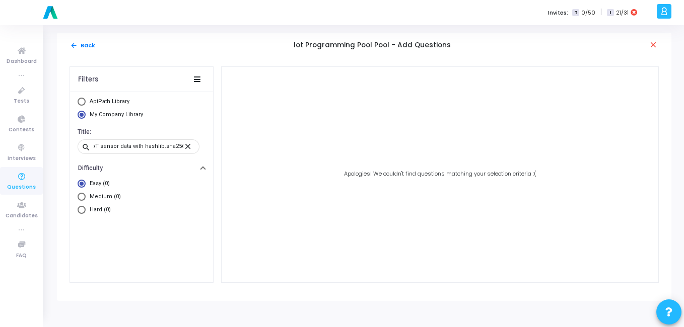
scroll to position [0, 0]
click at [142, 147] on input "Encrypt IoT sensor data with hashlib.sha256()." at bounding box center [139, 147] width 90 height 6
paste input "Check if a given IoT device ID exists in a registered list"
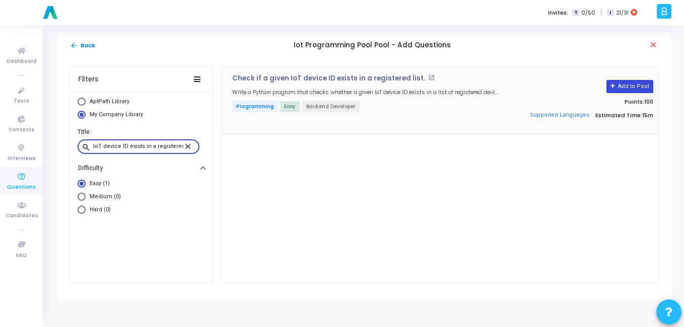
click at [639, 86] on button "Add to Pool" at bounding box center [630, 86] width 47 height 13
click at [147, 148] on input "Check if a given IoT device ID exists in a registered list." at bounding box center [139, 147] width 90 height 6
paste input "Event trigger: if light < 20, print "Lights ON""
click at [628, 86] on button "Add to Pool" at bounding box center [630, 86] width 47 height 13
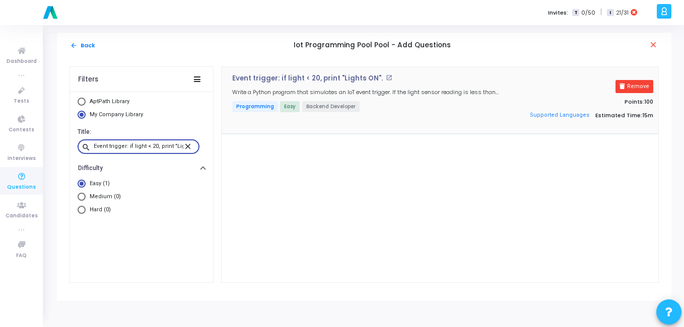
click at [137, 145] on input "Event trigger: if light < 20, print "Lights ON"." at bounding box center [139, 147] width 90 height 6
paste input "Dictionary of devices → print only active ones"
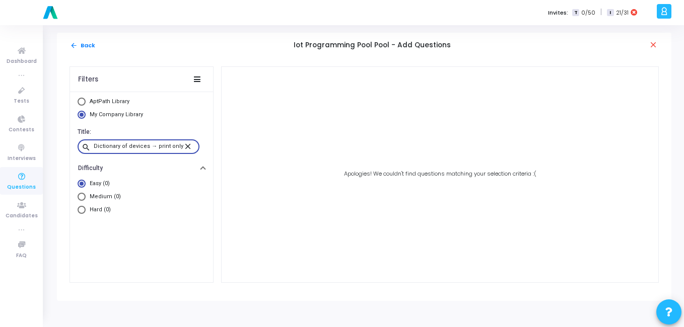
click at [116, 149] on input "Dictionary of devices → print only active ones." at bounding box center [139, 147] width 90 height 6
paste input "Q95. Calculate packet loss % from sent vs received messag"
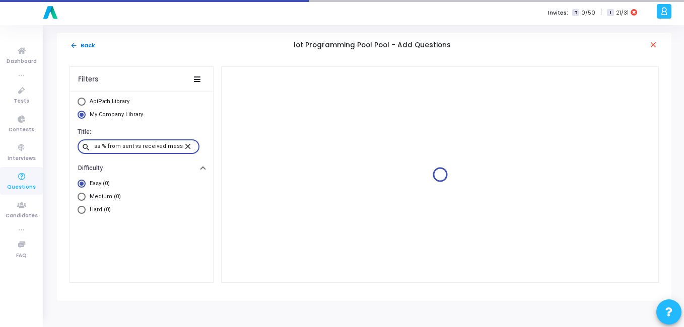
click at [106, 146] on input "Q95. Calculate packet loss % from sent vs received messages." at bounding box center [139, 147] width 90 height 6
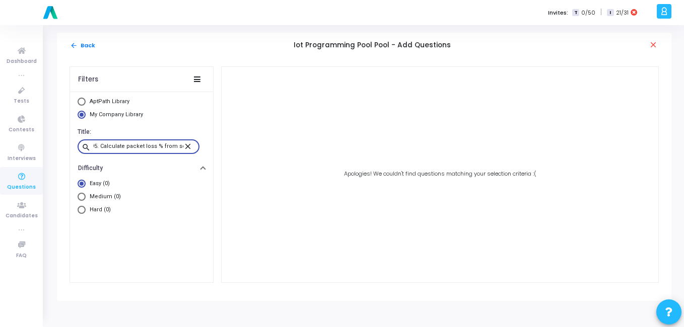
scroll to position [0, 0]
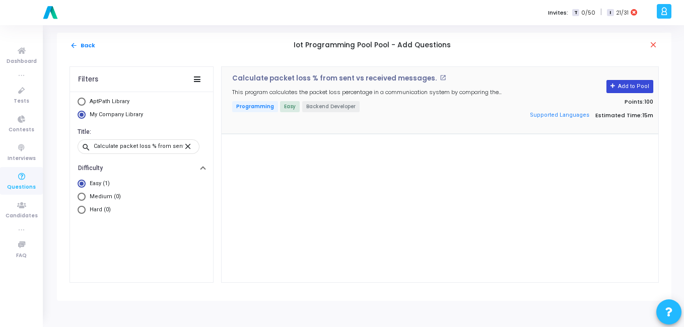
click at [619, 82] on button "Add to Pool" at bounding box center [630, 86] width 47 height 13
click at [124, 147] on input "Calculate packet loss % from sent vs received messages." at bounding box center [139, 147] width 90 height 6
paste input "Q96. Read IoT data every 5 seconds using time.sleep()"
click at [622, 83] on button "Add to Pool" at bounding box center [630, 86] width 47 height 13
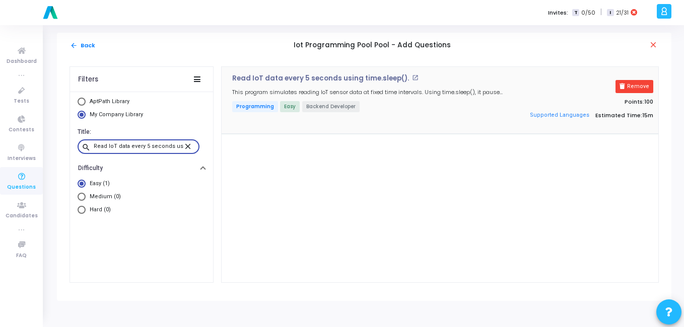
click at [136, 148] on input "Read IoT data every 5 seconds using time.sleep()." at bounding box center [139, 147] width 90 height 6
paste input "Q97. Send IoT data to both MQTT and local file"
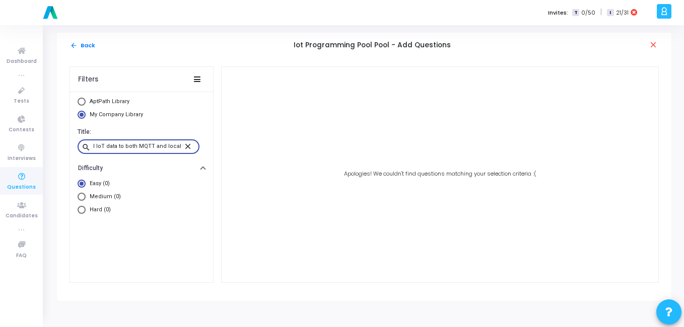
click at [104, 146] on input "Q97. Send IoT data to both MQTT and local file." at bounding box center [139, 147] width 90 height 6
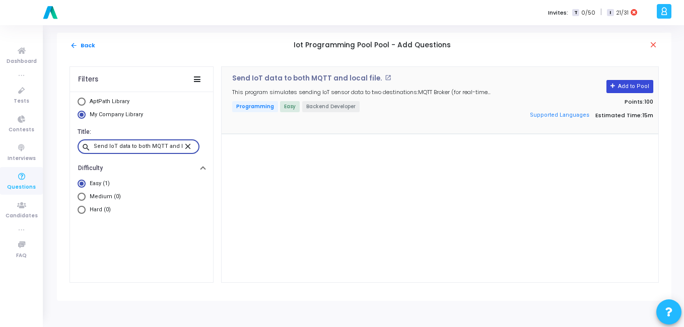
click at [623, 85] on button "Add to Pool" at bounding box center [630, 86] width 47 height 13
click at [133, 145] on input "Send IoT data to both MQTT and local file." at bounding box center [139, 147] width 90 height 6
paste input "Q98. Simulate 3 sensors sending values → store in nested dict"
click at [626, 81] on button "Add to Pool" at bounding box center [630, 86] width 47 height 13
click at [129, 144] on input "Simulate 3 sensors sending values → store in nested dict." at bounding box center [139, 147] width 90 height 6
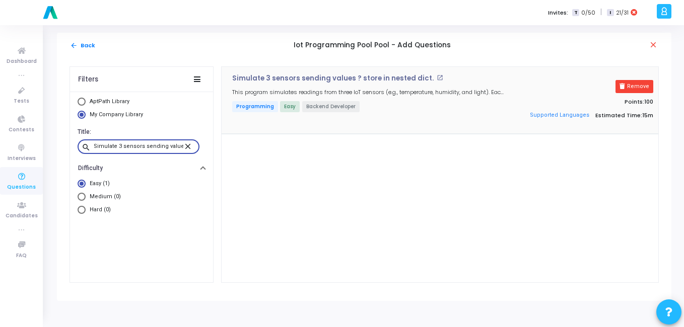
paste input "Q99. Plot temperature vs time from IoT readings using matplotlib"
click at [642, 88] on button "Add to Pool" at bounding box center [630, 86] width 47 height 13
click at [128, 148] on input "Q99. Plot temperature vs time from IoT readings using matplotlib." at bounding box center [139, 147] width 90 height 6
paste input "100. Detect anomaly: print "Anomaly!" if value > mean + 2\std"
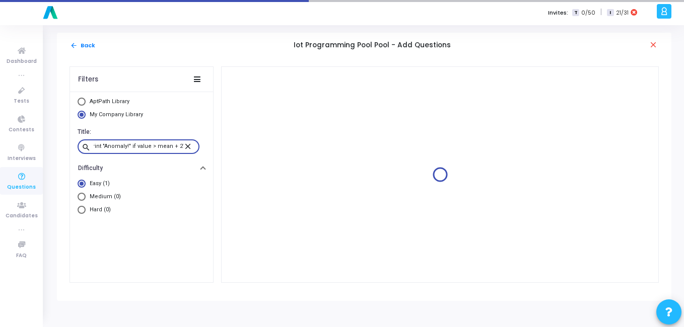
click at [108, 146] on input "Q100. Detect anomaly: print "Anomaly!" if value > mean + 2\std." at bounding box center [139, 147] width 90 height 6
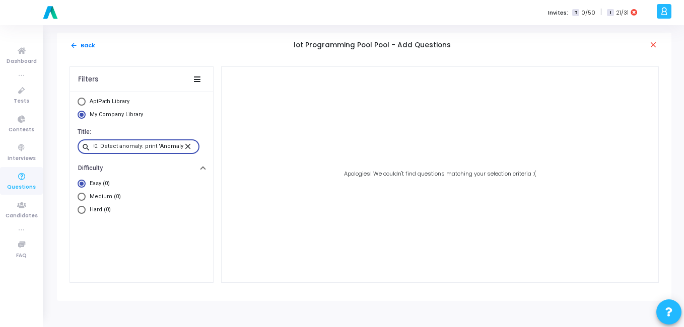
scroll to position [0, 0]
type input "Detect anomaly: print "Anomaly!" if value > mean + 2\std."
click at [129, 146] on input "Detect anomaly: print "Anomaly!" if value > mean + 2\std." at bounding box center [139, 147] width 90 height 6
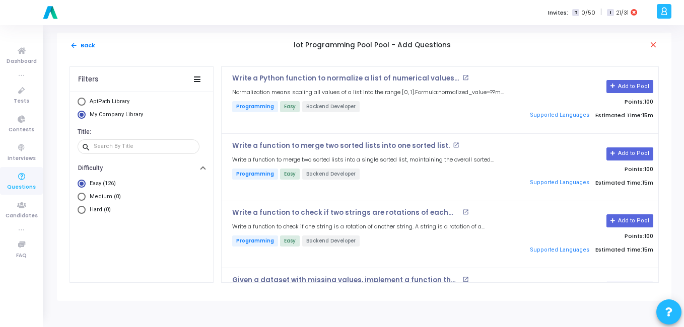
click at [161, 267] on div "AptPath Library My Company Library Title: search Difficulty Easy (126) Medium (…" at bounding box center [141, 187] width 143 height 190
click at [72, 44] on mat-icon "arrow_back" at bounding box center [74, 46] width 8 height 8
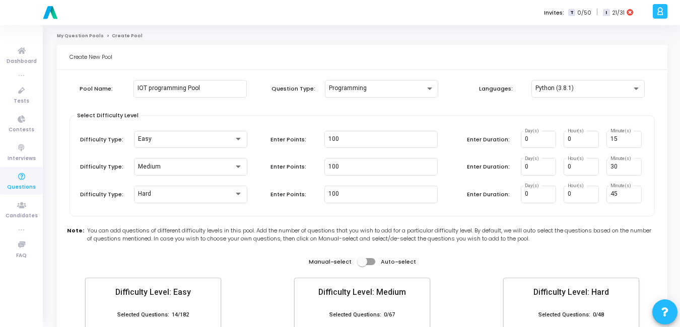
scroll to position [100, 0]
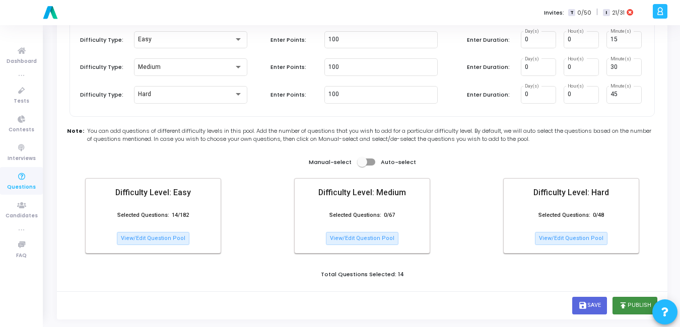
click at [628, 312] on button "publish Publish" at bounding box center [635, 305] width 45 height 17
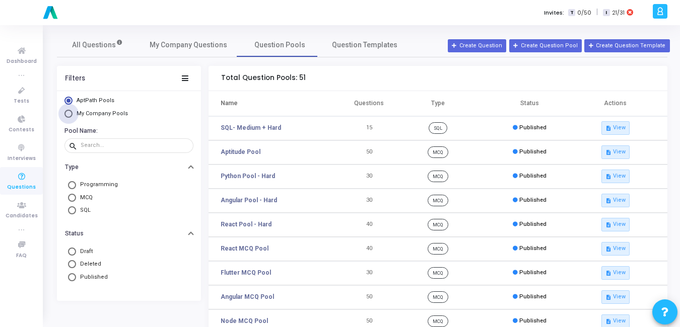
click at [82, 113] on span "My Company Pools" at bounding box center [102, 113] width 51 height 7
click at [73, 113] on input "My Company Pools" at bounding box center [68, 114] width 8 height 8
radio input "true"
